Goal: Task Accomplishment & Management: Complete application form

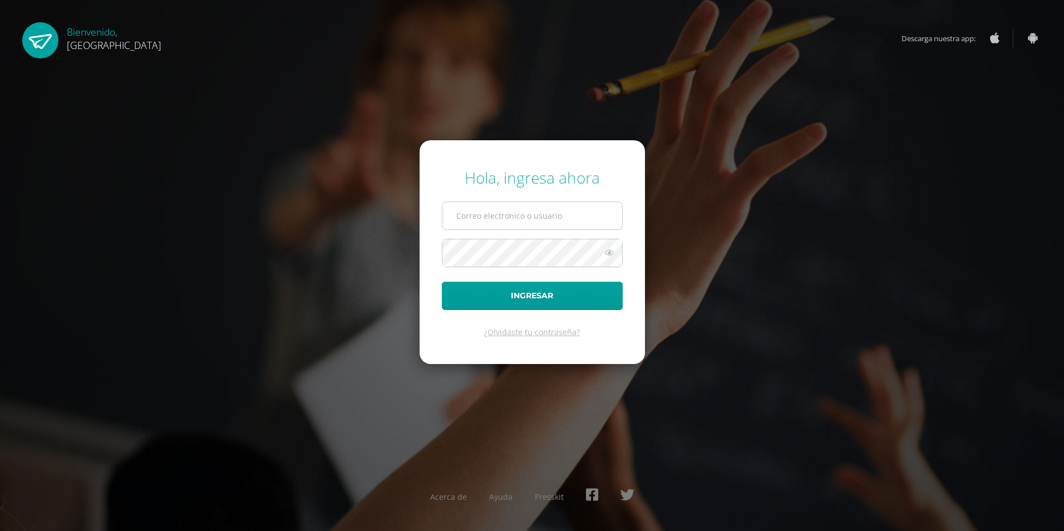
click at [463, 211] on input "text" at bounding box center [532, 215] width 180 height 27
type input "[EMAIL_ADDRESS][DOMAIN_NAME]"
click at [524, 288] on button "Ingresar" at bounding box center [532, 296] width 181 height 28
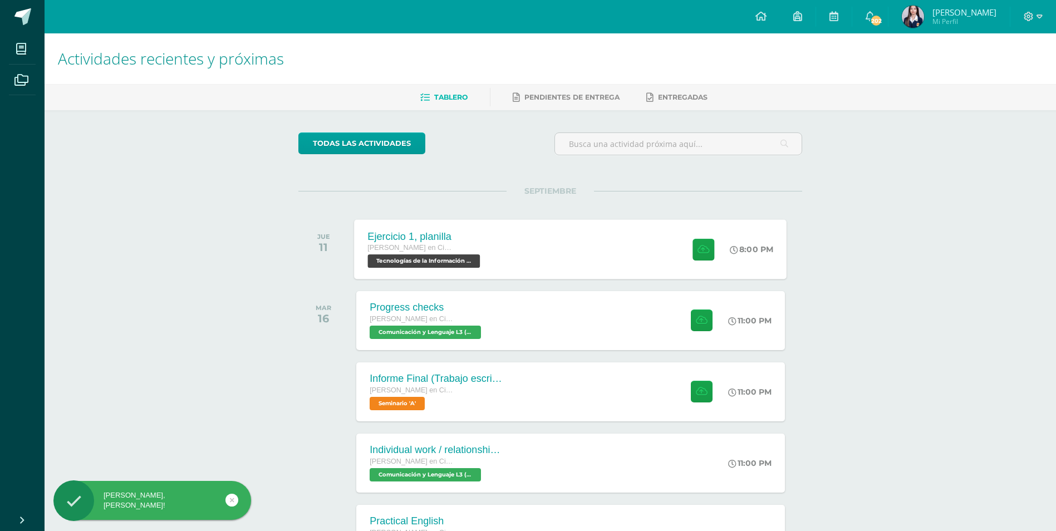
click at [542, 262] on div "Ejercicio 1, planilla [PERSON_NAME] en Ciencias y Letras Tecnologías de la Info…" at bounding box center [570, 249] width 432 height 60
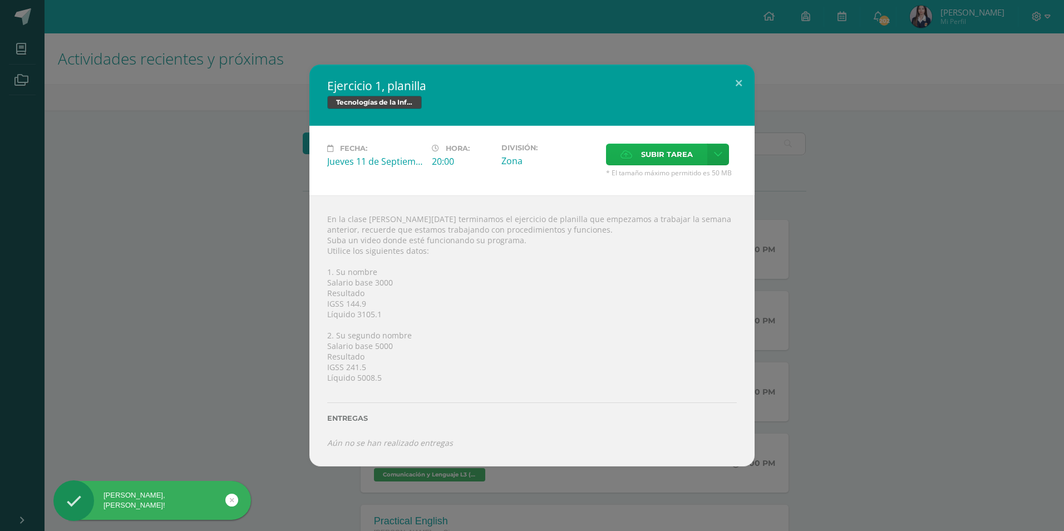
click at [669, 149] on span "Subir tarea" at bounding box center [667, 154] width 52 height 21
click at [0, 0] on input "Subir tarea" at bounding box center [0, 0] width 0 height 0
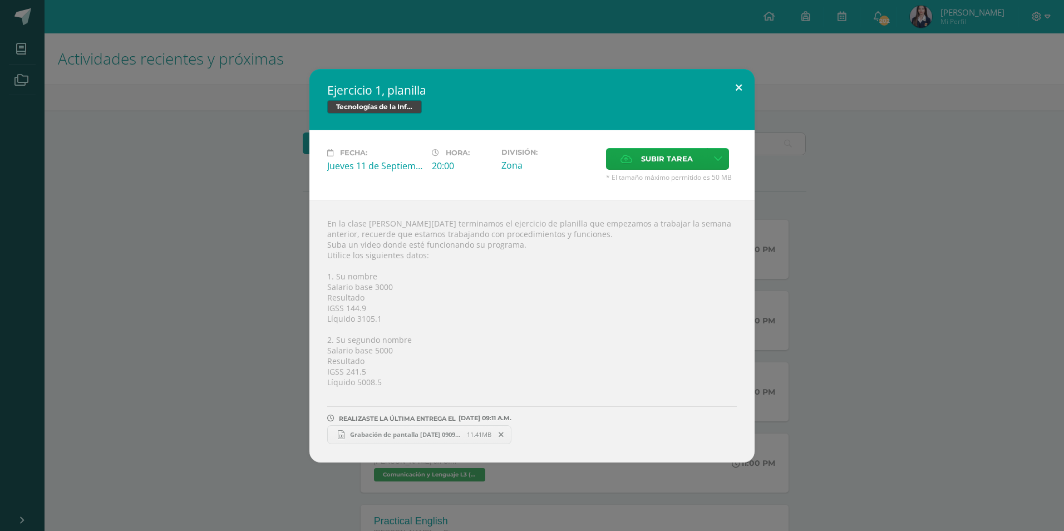
click at [736, 88] on button at bounding box center [739, 88] width 32 height 38
